Goal: Navigation & Orientation: Find specific page/section

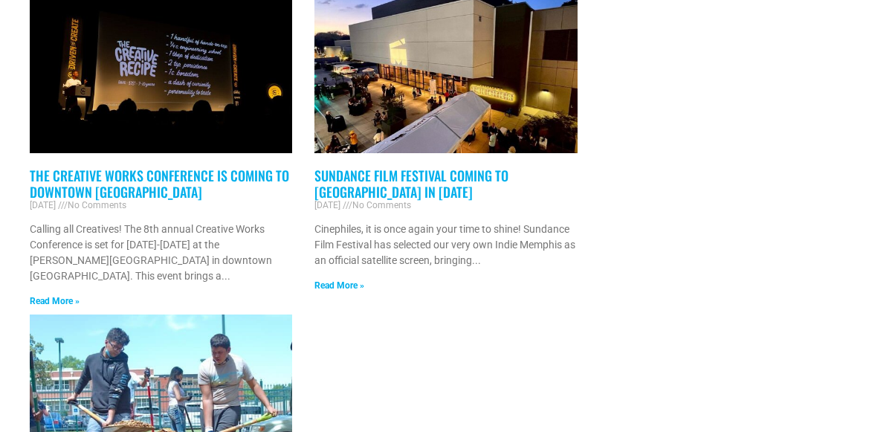
scroll to position [3383, 0]
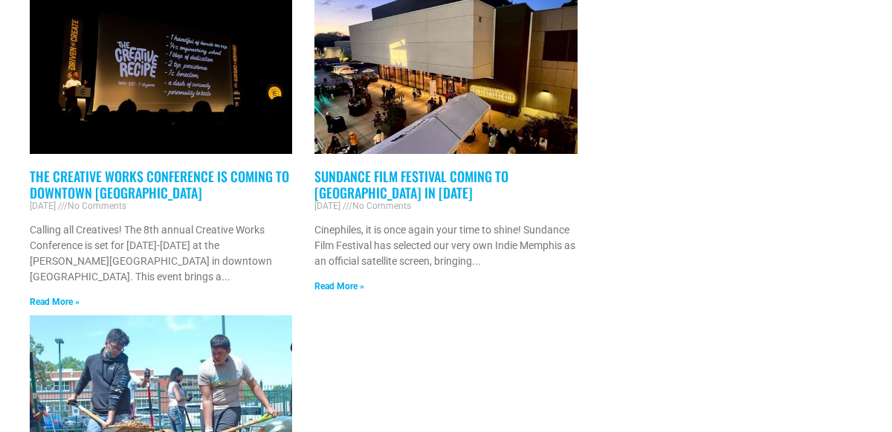
click at [330, 286] on link "Read More »" at bounding box center [339, 286] width 50 height 10
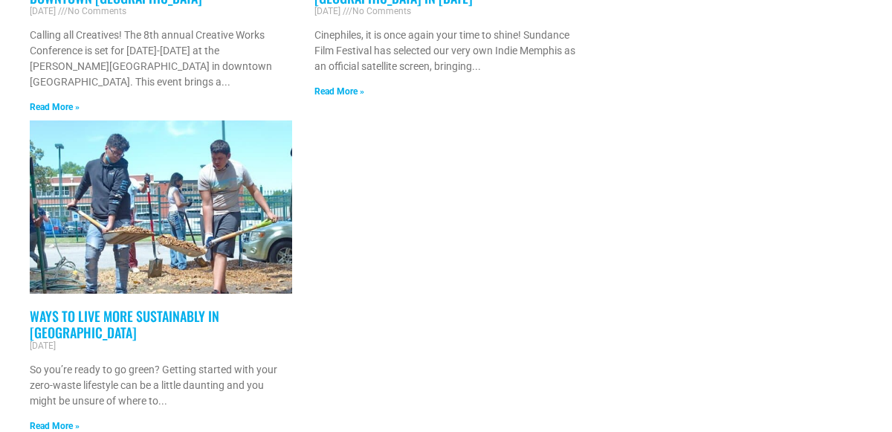
scroll to position [3578, 0]
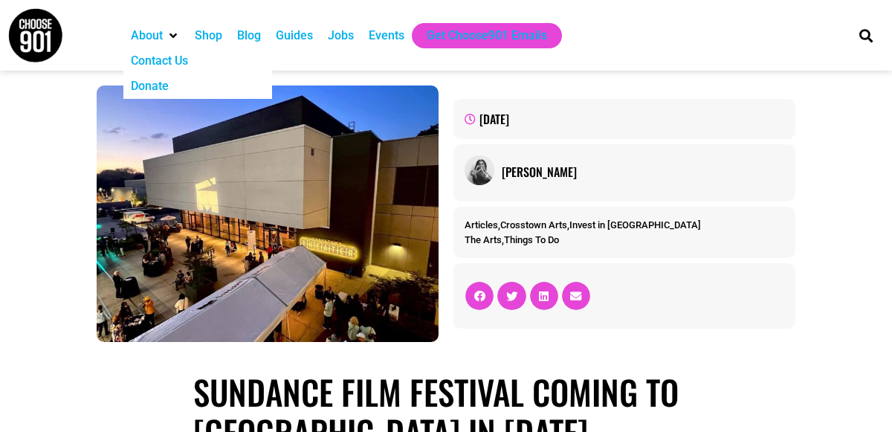
click at [170, 40] on icon "About" at bounding box center [172, 36] width 7 height 12
click at [14, 38] on img at bounding box center [35, 35] width 56 height 56
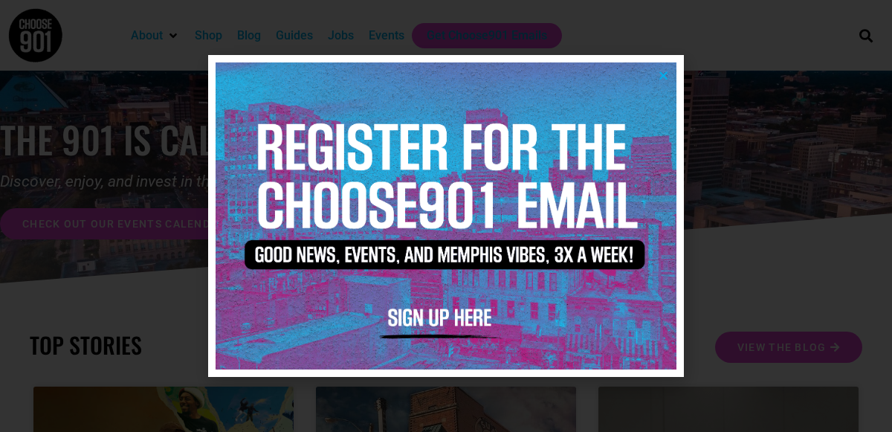
click at [693, 97] on div at bounding box center [446, 216] width 892 height 432
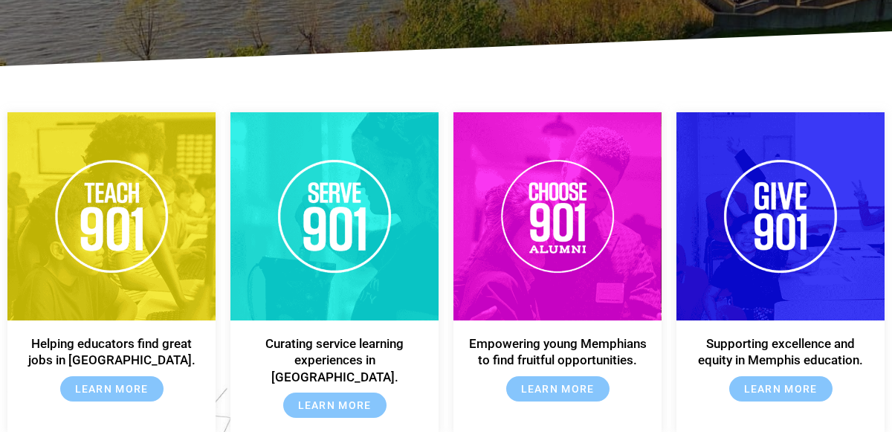
scroll to position [2065, 0]
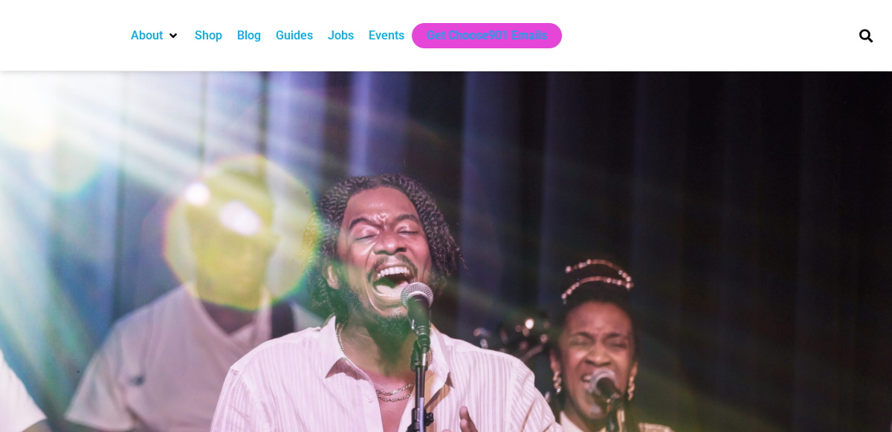
scroll to position [3578, 0]
